Goal: Information Seeking & Learning: Learn about a topic

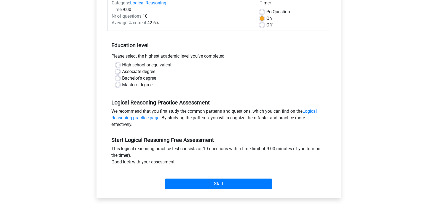
scroll to position [83, 0]
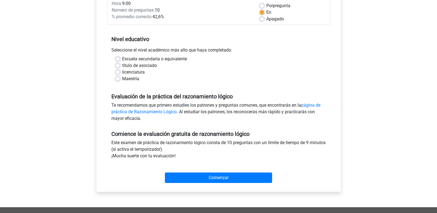
click at [291, 55] on div "Seleccione el nivel académico más alto que haya completado." at bounding box center [218, 51] width 223 height 9
click at [127, 66] on font "título de asociado" at bounding box center [139, 65] width 35 height 5
click at [120, 66] on input "título de asociado" at bounding box center [118, 65] width 4 height 6
radio input "true"
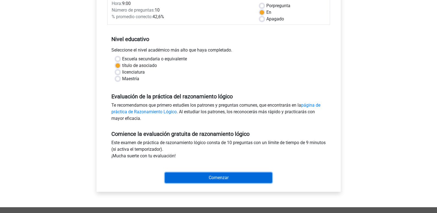
click at [208, 177] on input "Comenzar" at bounding box center [218, 178] width 107 height 10
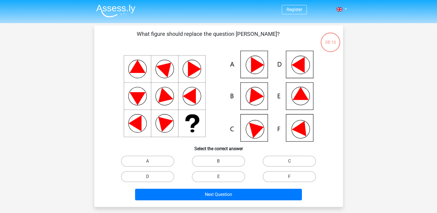
click at [303, 130] on icon at bounding box center [302, 127] width 20 height 18
click at [283, 176] on label "F" at bounding box center [289, 176] width 53 height 11
click at [290, 177] on input "F" at bounding box center [292, 179] width 4 height 4
radio input "true"
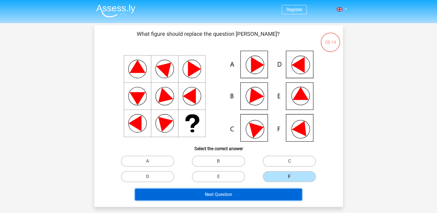
click at [272, 191] on button "Next Question" at bounding box center [218, 195] width 167 height 12
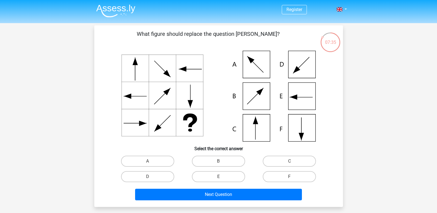
click at [238, 127] on icon at bounding box center [219, 96] width 222 height 91
click at [279, 161] on label "C" at bounding box center [289, 161] width 53 height 11
click at [290, 161] on input "C" at bounding box center [292, 163] width 4 height 4
radio input "true"
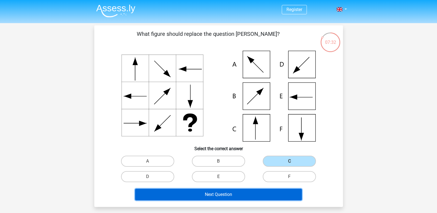
click at [254, 198] on button "Next Question" at bounding box center [218, 195] width 167 height 12
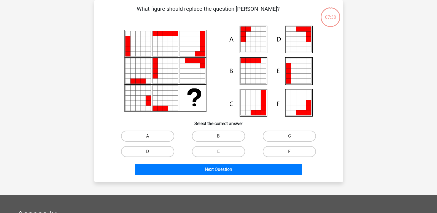
scroll to position [25, 0]
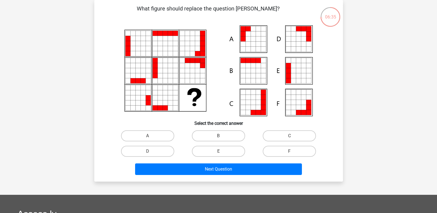
click at [296, 73] on icon at bounding box center [298, 70] width 5 height 5
click at [290, 77] on icon at bounding box center [288, 75] width 5 height 5
click at [246, 29] on icon at bounding box center [248, 28] width 5 height 5
click at [160, 134] on label "A" at bounding box center [147, 135] width 53 height 11
click at [151, 136] on input "A" at bounding box center [150, 138] width 4 height 4
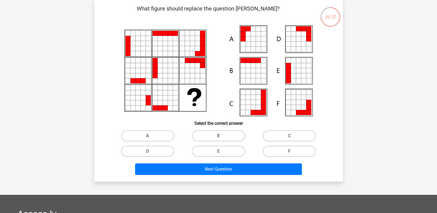
radio input "true"
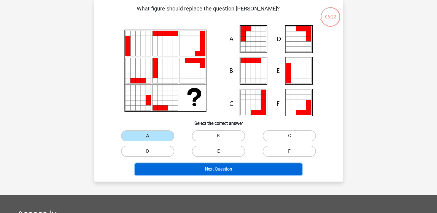
click at [206, 170] on button "Next Question" at bounding box center [218, 170] width 167 height 12
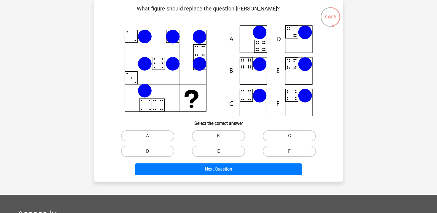
click at [251, 93] on icon at bounding box center [219, 70] width 222 height 91
click at [251, 102] on icon at bounding box center [219, 70] width 222 height 91
click at [271, 137] on label "C" at bounding box center [289, 135] width 53 height 11
click at [290, 137] on input "C" at bounding box center [292, 138] width 4 height 4
radio input "true"
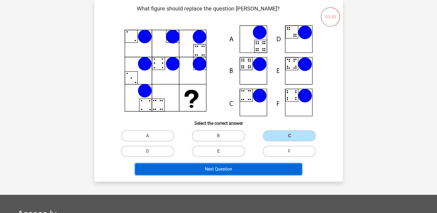
click at [220, 169] on button "Next Question" at bounding box center [218, 170] width 167 height 12
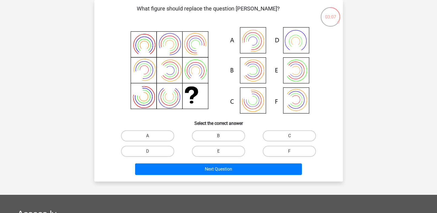
click at [252, 50] on icon at bounding box center [219, 70] width 222 height 91
click at [252, 48] on icon at bounding box center [219, 70] width 222 height 91
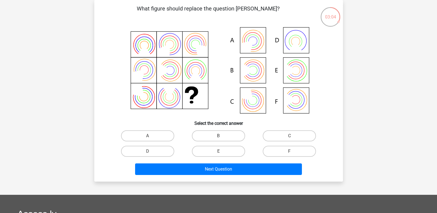
click at [252, 48] on icon at bounding box center [219, 70] width 222 height 91
click at [253, 46] on icon at bounding box center [219, 70] width 222 height 91
drag, startPoint x: 161, startPoint y: 135, endPoint x: 166, endPoint y: 138, distance: 6.0
click at [162, 135] on label "A" at bounding box center [147, 135] width 53 height 11
click at [151, 136] on input "A" at bounding box center [150, 138] width 4 height 4
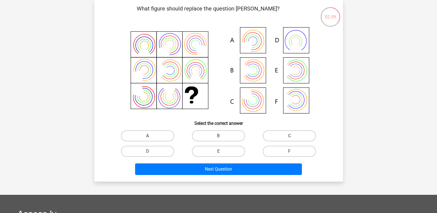
radio input "true"
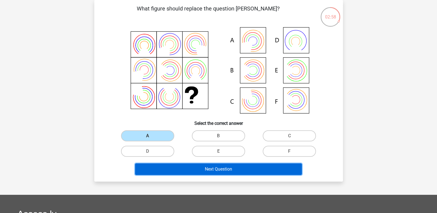
click at [193, 167] on button "Next Question" at bounding box center [218, 170] width 167 height 12
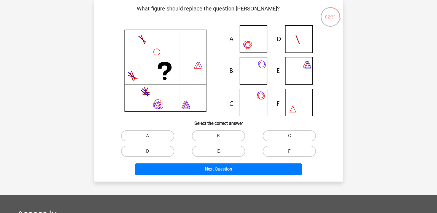
click at [168, 71] on icon at bounding box center [164, 69] width 14 height 14
click at [260, 69] on icon at bounding box center [219, 70] width 222 height 91
click at [255, 67] on icon at bounding box center [219, 70] width 222 height 91
click at [219, 137] on input "B" at bounding box center [220, 138] width 4 height 4
radio input "true"
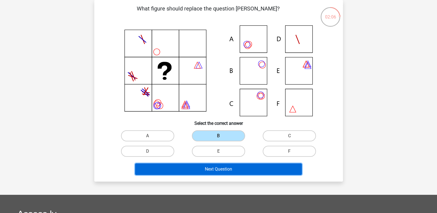
click at [227, 171] on button "Next Question" at bounding box center [218, 170] width 167 height 12
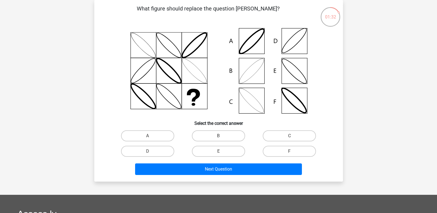
click at [253, 71] on icon at bounding box center [219, 70] width 222 height 91
drag, startPoint x: 221, startPoint y: 144, endPoint x: 223, endPoint y: 138, distance: 6.1
click at [221, 143] on div "A B C D E" at bounding box center [218, 143] width 213 height 31
click at [224, 137] on label "B" at bounding box center [218, 135] width 53 height 11
click at [222, 137] on input "B" at bounding box center [220, 138] width 4 height 4
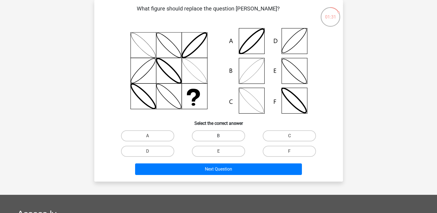
radio input "true"
click at [233, 178] on div "What figure should replace the question [PERSON_NAME]?" at bounding box center [218, 91] width 249 height 182
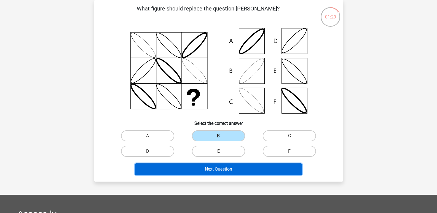
click at [235, 174] on button "Next Question" at bounding box center [218, 170] width 167 height 12
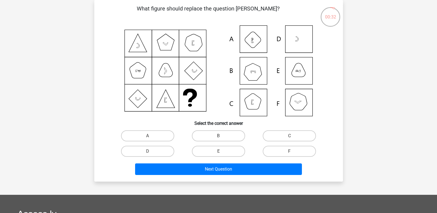
click at [255, 73] on icon at bounding box center [219, 70] width 222 height 91
drag, startPoint x: 257, startPoint y: 76, endPoint x: 270, endPoint y: 81, distance: 14.3
click at [257, 76] on icon at bounding box center [219, 70] width 222 height 91
click at [222, 140] on label "B" at bounding box center [218, 135] width 53 height 11
click at [222, 140] on input "B" at bounding box center [220, 138] width 4 height 4
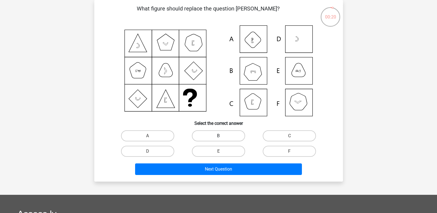
radio input "true"
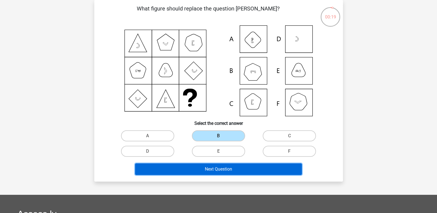
click at [232, 173] on button "Next Question" at bounding box center [218, 170] width 167 height 12
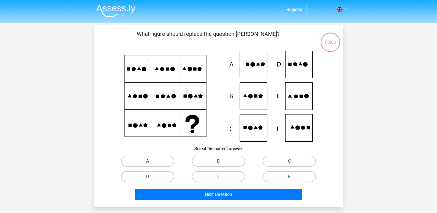
scroll to position [25, 0]
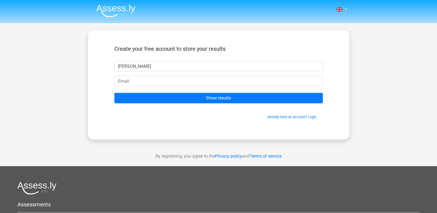
type input "martin"
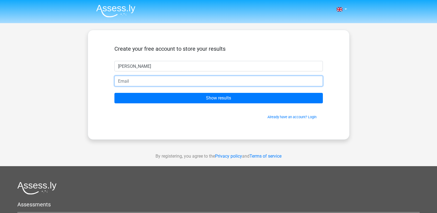
click at [172, 84] on input "email" at bounding box center [218, 81] width 208 height 10
type input "martincatala02@gmail.com"
click at [114, 93] on input "Show results" at bounding box center [218, 98] width 208 height 10
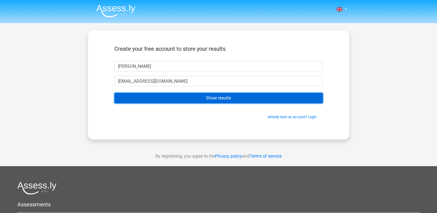
click at [179, 96] on input "Show results" at bounding box center [218, 98] width 208 height 10
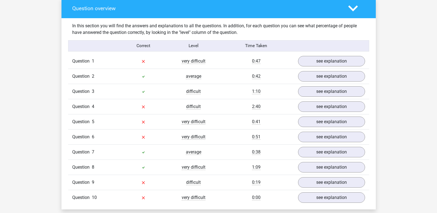
scroll to position [414, 0]
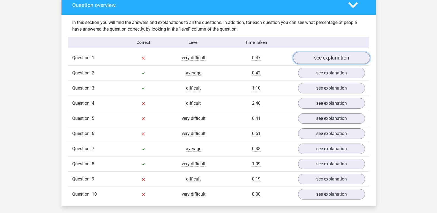
click at [323, 60] on link "see explanation" at bounding box center [331, 58] width 77 height 12
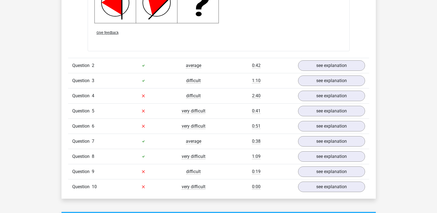
scroll to position [772, 0]
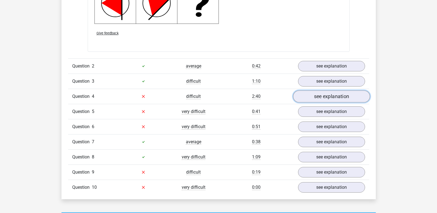
click at [318, 98] on link "see explanation" at bounding box center [331, 96] width 77 height 12
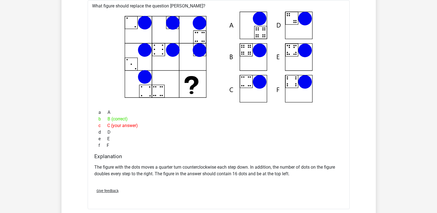
scroll to position [894, 0]
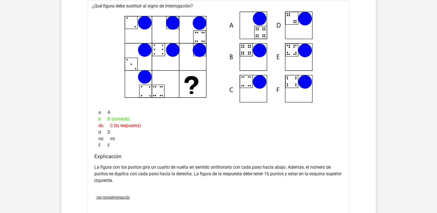
click at [284, 122] on div "b B (correcto)" at bounding box center [218, 119] width 249 height 7
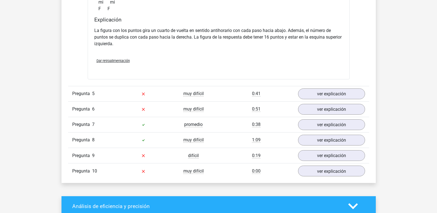
scroll to position [1032, 0]
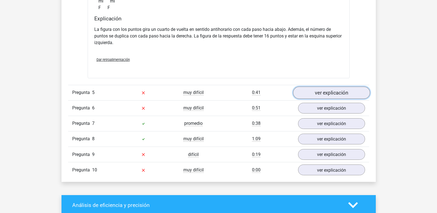
click at [327, 92] on font "ver explicación" at bounding box center [331, 93] width 33 height 6
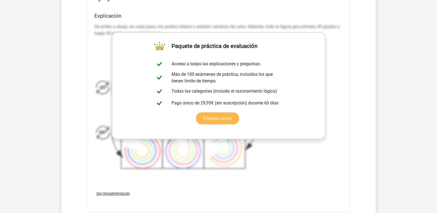
scroll to position [1335, 0]
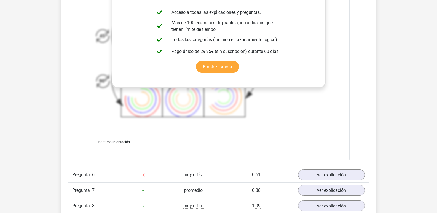
click at [261, 122] on icon at bounding box center [185, 57] width 183 height 135
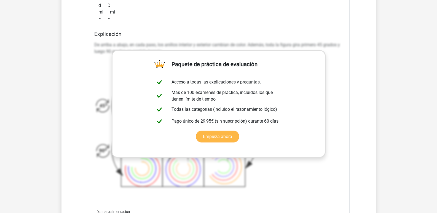
scroll to position [1253, 0]
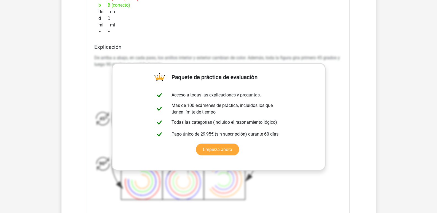
click at [338, 82] on div "De arriba a abajo, en cada paso, los anillos interior y exterior cambian de col…" at bounding box center [218, 130] width 249 height 157
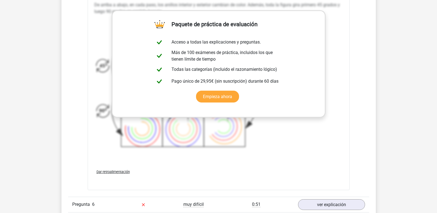
scroll to position [1308, 0]
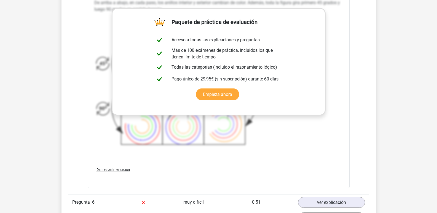
click at [103, 83] on icon at bounding box center [185, 84] width 183 height 135
click at [104, 66] on icon at bounding box center [185, 84] width 183 height 135
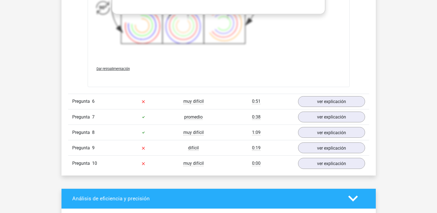
scroll to position [1418, 0]
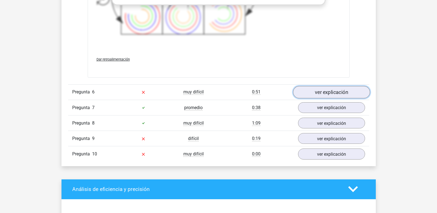
click at [318, 93] on font "ver explicación" at bounding box center [331, 92] width 33 height 6
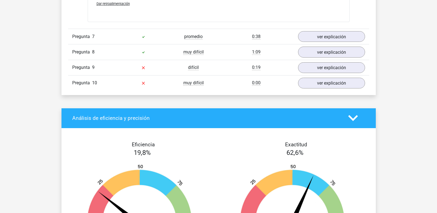
scroll to position [1721, 0]
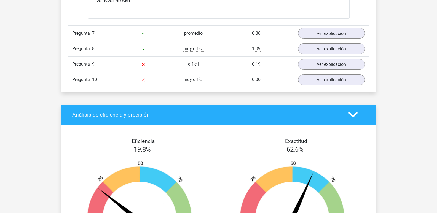
click at [294, 76] on div "ver explicación" at bounding box center [331, 79] width 75 height 11
click at [307, 82] on link "ver explicación" at bounding box center [331, 80] width 77 height 12
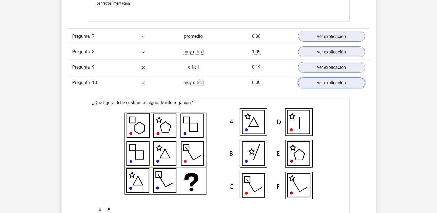
scroll to position [1694, 0]
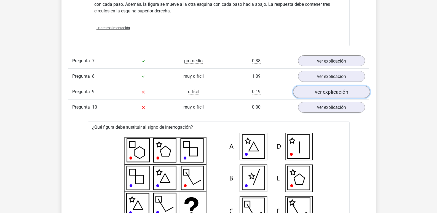
click at [318, 92] on font "ver explicación" at bounding box center [331, 92] width 33 height 6
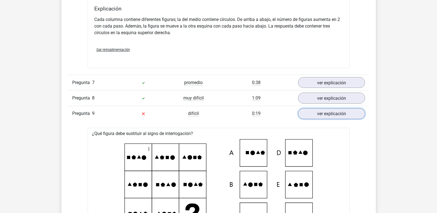
scroll to position [1666, 0]
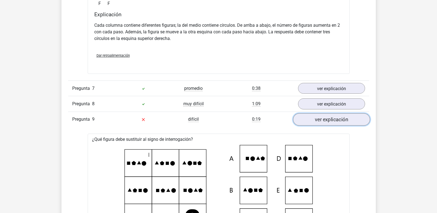
click at [314, 119] on link "ver explicación" at bounding box center [331, 119] width 77 height 12
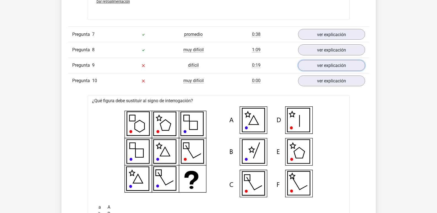
scroll to position [1721, 0]
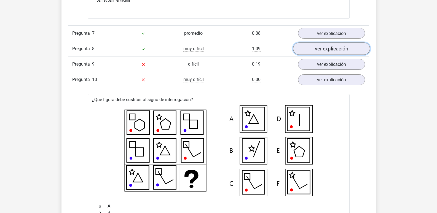
click at [317, 49] on font "ver explicación" at bounding box center [331, 49] width 33 height 6
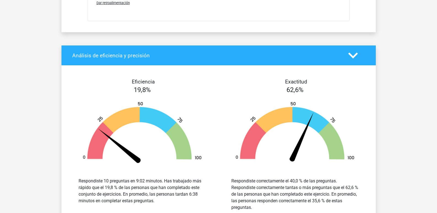
scroll to position [2383, 0]
